Goal: Task Accomplishment & Management: Complete application form

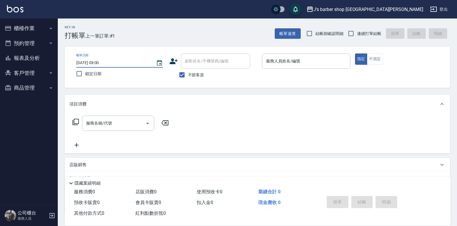
click at [101, 63] on input "[DATE] 08:00" at bounding box center [113, 63] width 74 height 10
type input "[DATE] 01:00"
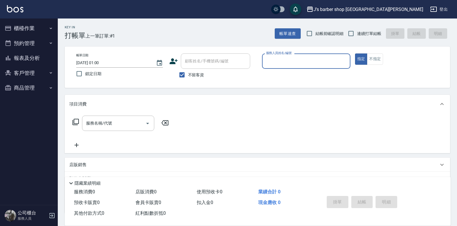
click at [308, 64] on input "服務人員姓名/編號" at bounding box center [306, 61] width 83 height 10
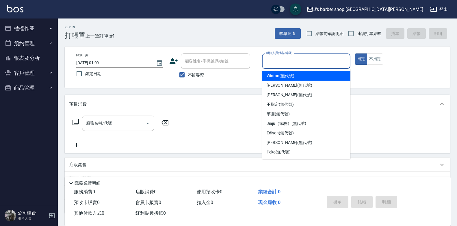
click at [294, 78] on span "Winton (無代號)" at bounding box center [280, 76] width 27 height 6
type input "Winton(無代號)"
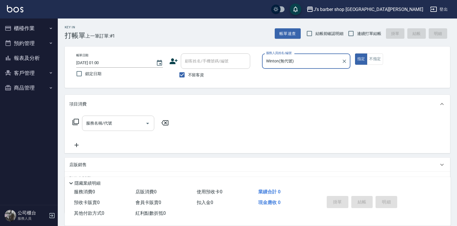
click at [131, 117] on div "服務名稱/代號" at bounding box center [118, 123] width 72 height 15
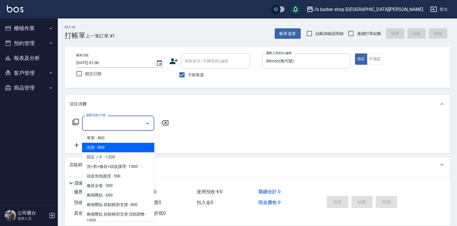
click at [117, 150] on span "洗剪 - 800" at bounding box center [118, 148] width 72 height 10
type input "洗剪(101)"
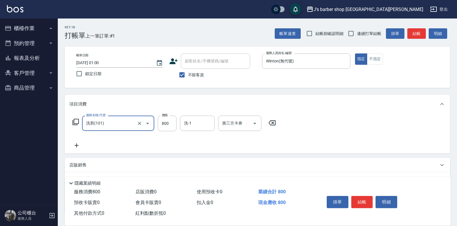
click at [180, 122] on div "洗-1" at bounding box center [197, 123] width 35 height 15
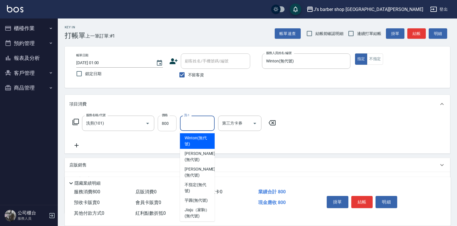
click at [174, 122] on input "800" at bounding box center [167, 124] width 19 height 16
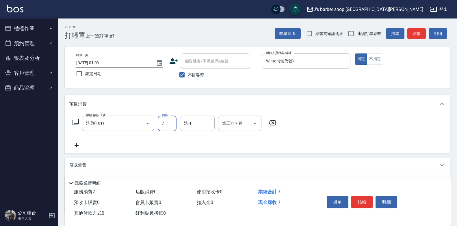
type input "700"
click at [190, 127] on input "洗-1" at bounding box center [197, 123] width 29 height 10
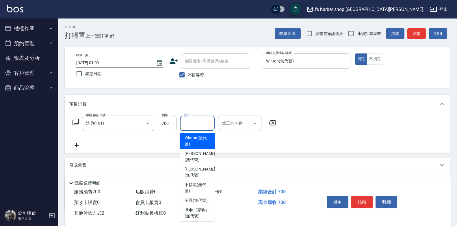
click at [194, 139] on span "Winton (無代號)" at bounding box center [197, 141] width 25 height 12
type input "Winton(無代號)"
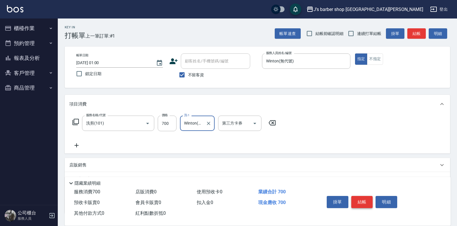
click at [367, 201] on button "結帳" at bounding box center [362, 202] width 22 height 12
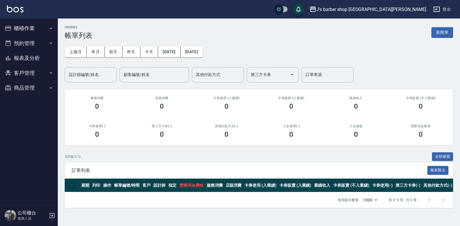
click at [36, 28] on button "櫃檯作業" at bounding box center [28, 28] width 53 height 15
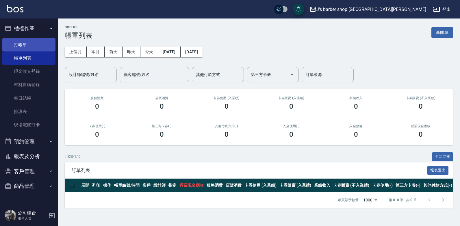
click at [34, 44] on link "打帳單" at bounding box center [28, 44] width 53 height 13
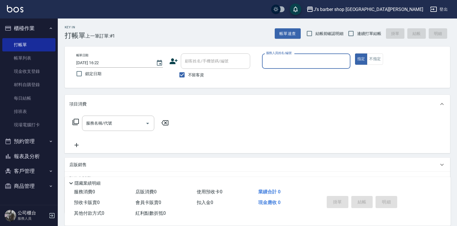
click at [99, 61] on input "[DATE] 16:22" at bounding box center [113, 63] width 74 height 10
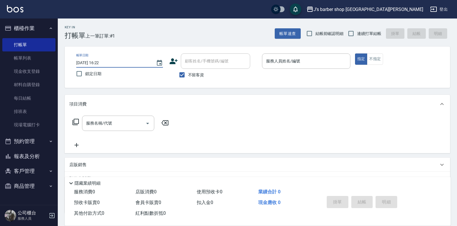
type input "[DATE] 02:22"
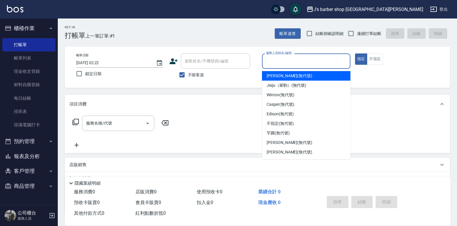
click at [288, 64] on input "服務人員姓名/編號" at bounding box center [306, 61] width 83 height 10
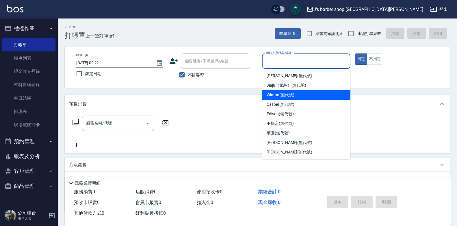
click at [280, 95] on span "Winton (無代號)" at bounding box center [280, 95] width 27 height 6
type input "Winton(無代號)"
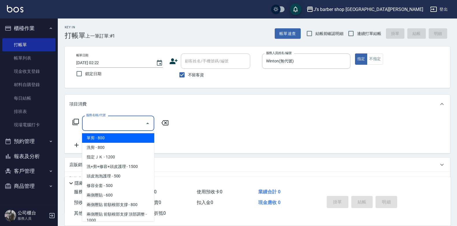
click at [119, 125] on input "服務名稱/代號" at bounding box center [114, 123] width 58 height 10
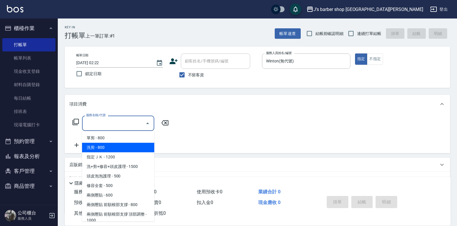
click at [115, 145] on span "洗剪 - 800" at bounding box center [118, 148] width 72 height 10
type input "洗剪(101)"
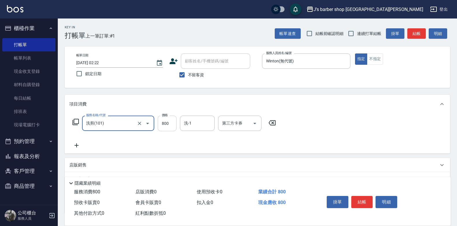
click at [171, 120] on input "800" at bounding box center [167, 124] width 19 height 16
click at [199, 128] on input "洗-1" at bounding box center [197, 123] width 29 height 10
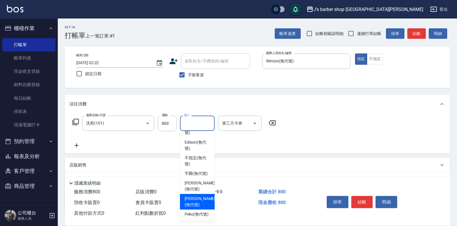
scroll to position [70, 0]
click at [196, 211] on span "Peko (無代號)" at bounding box center [197, 214] width 24 height 6
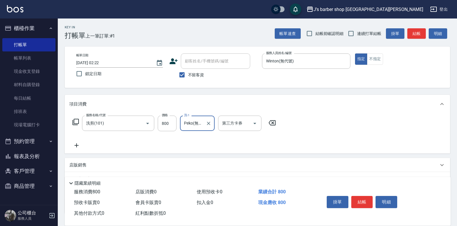
click at [192, 128] on input "Peko(無代號)" at bounding box center [193, 123] width 21 height 10
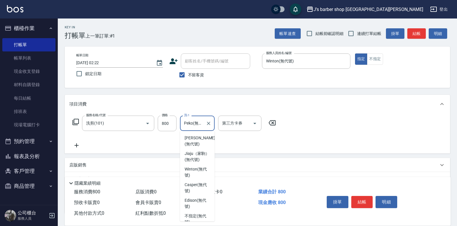
scroll to position [68, 0]
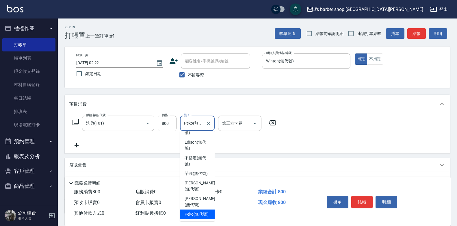
click at [200, 199] on span "[PERSON_NAME] (無代號)" at bounding box center [200, 202] width 31 height 12
type input "[PERSON_NAME](無代號)"
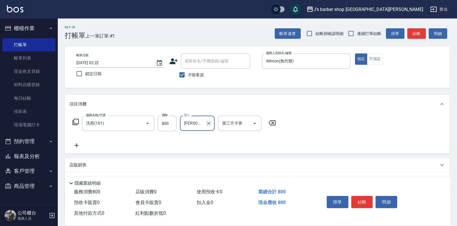
click at [207, 127] on button "Clear" at bounding box center [209, 123] width 8 height 8
click at [195, 125] on input "洗-1" at bounding box center [197, 123] width 29 height 10
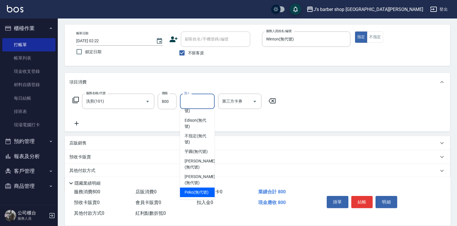
scroll to position [43, 0]
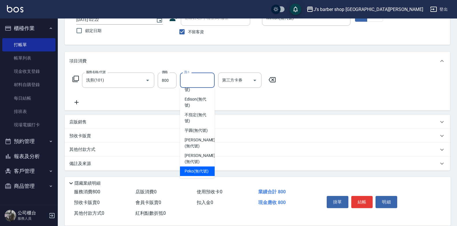
click at [195, 168] on span "Peko (無代號)" at bounding box center [197, 171] width 24 height 6
type input "Peko(無代號)"
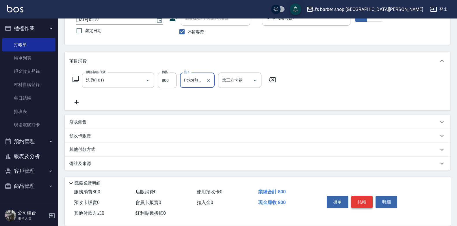
click at [354, 198] on button "結帳" at bounding box center [362, 202] width 22 height 12
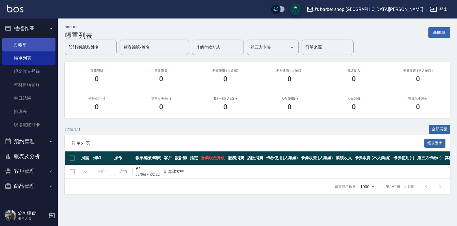
click at [48, 47] on link "打帳單" at bounding box center [28, 44] width 53 height 13
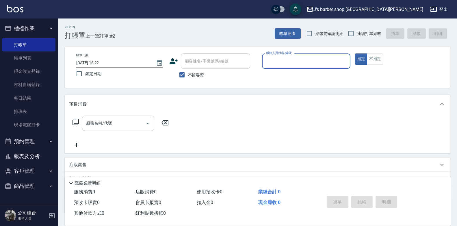
click at [102, 62] on input "[DATE] 16:22" at bounding box center [113, 63] width 74 height 10
type input "[DATE] 03:22"
click at [326, 62] on input "服務人員姓名/編號" at bounding box center [306, 61] width 83 height 10
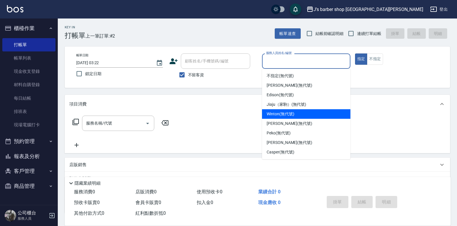
click at [281, 113] on span "Winton (無代號)" at bounding box center [280, 114] width 27 height 6
type input "Winton(無代號)"
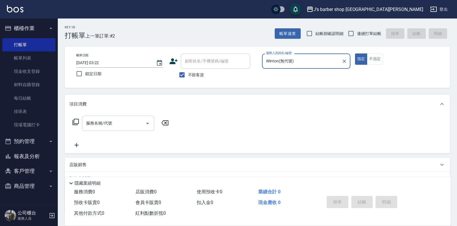
click at [113, 123] on input "服務名稱/代號" at bounding box center [114, 123] width 58 height 10
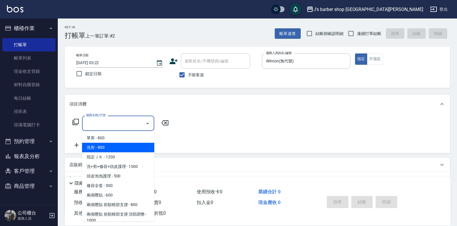
click at [108, 145] on span "洗剪 - 800" at bounding box center [118, 148] width 72 height 10
type input "洗剪(101)"
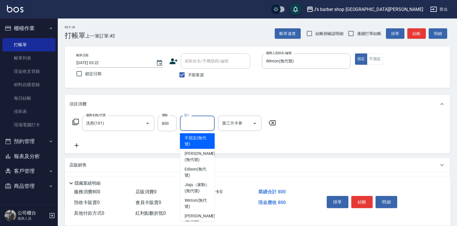
click at [185, 120] on div "洗-1 洗-1" at bounding box center [197, 123] width 35 height 15
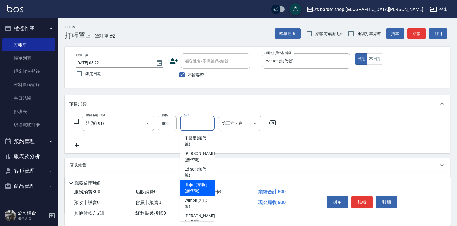
scroll to position [70, 0]
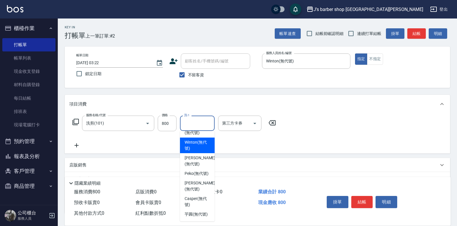
click at [201, 142] on span "Winton (無代號)" at bounding box center [197, 145] width 25 height 12
type input "Winton(無代號)"
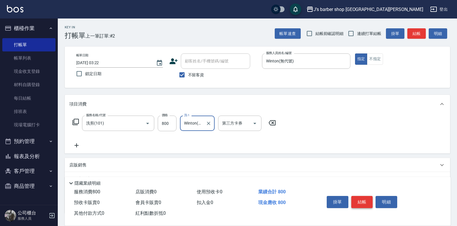
click at [361, 200] on button "結帳" at bounding box center [362, 202] width 22 height 12
